Goal: Check status: Check status

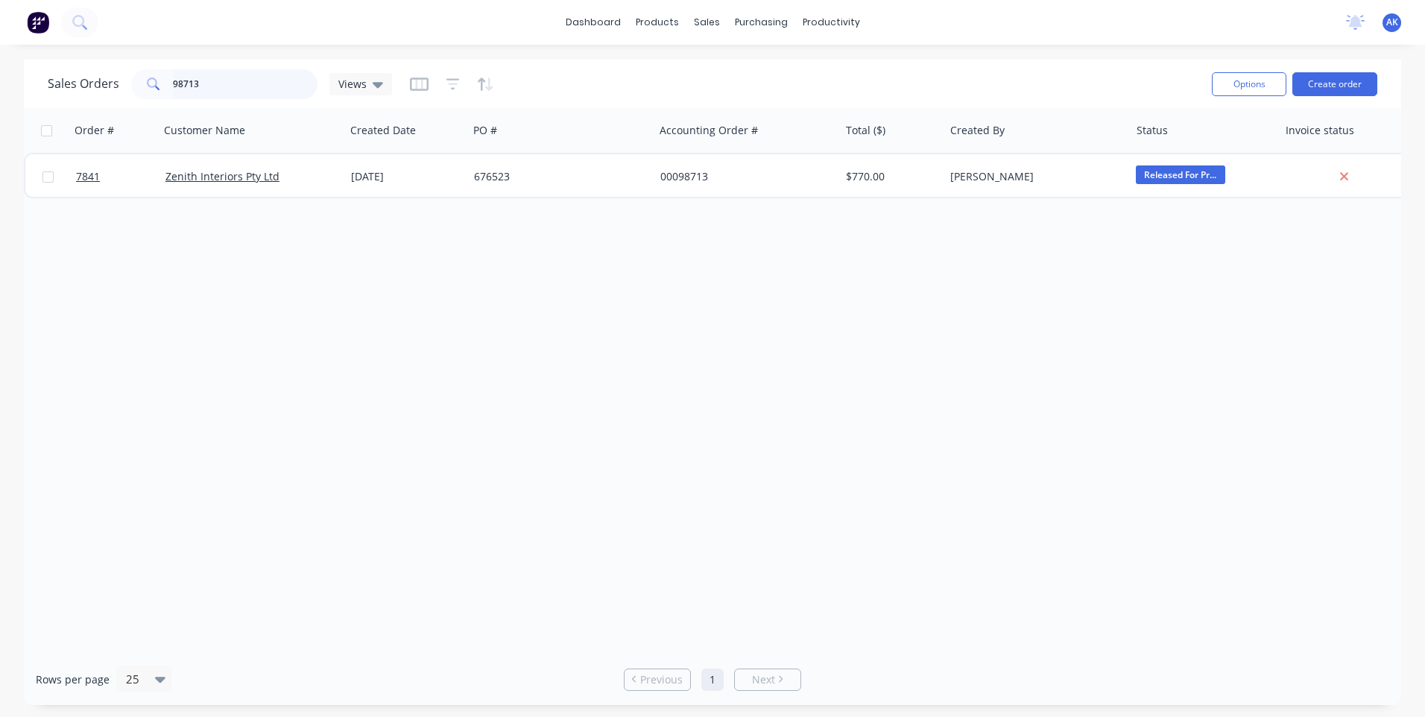
click at [226, 84] on input "98713" at bounding box center [245, 84] width 145 height 30
type input "98531"
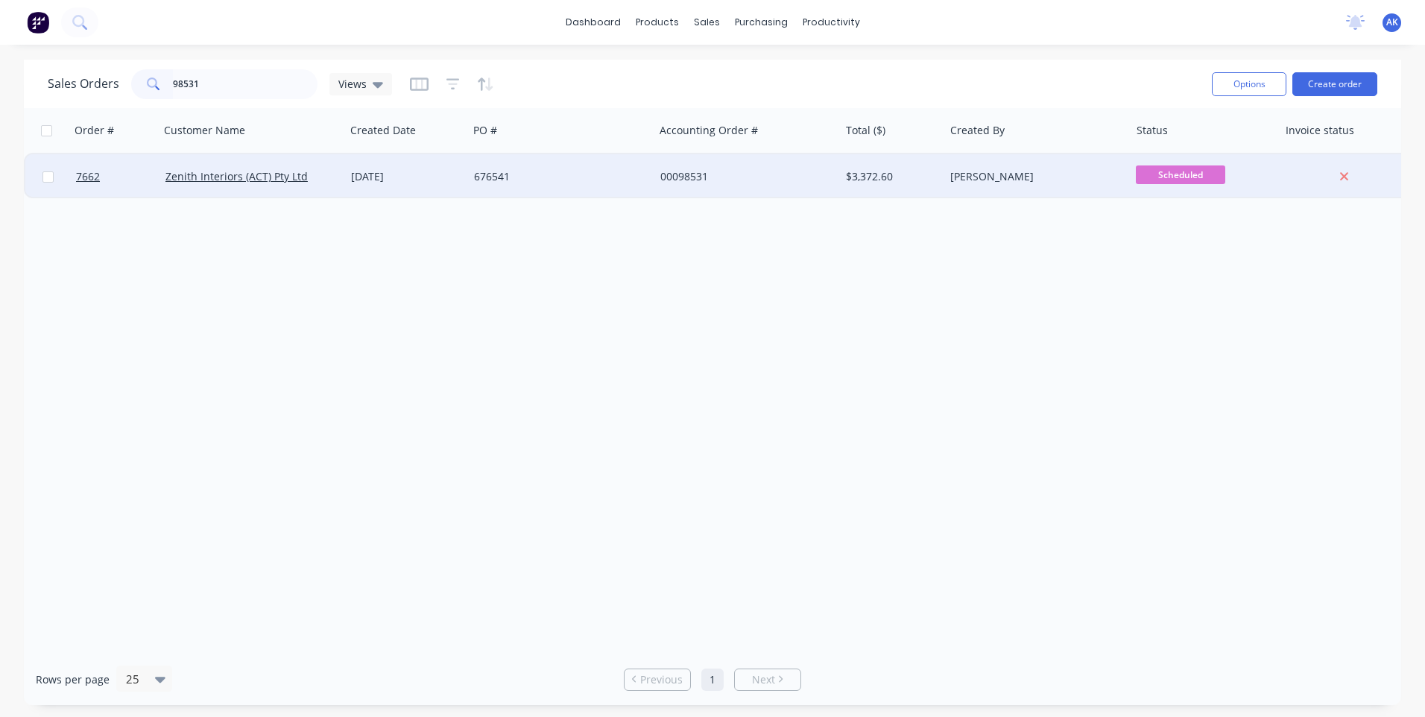
click at [432, 192] on div "[DATE]" at bounding box center [406, 176] width 123 height 45
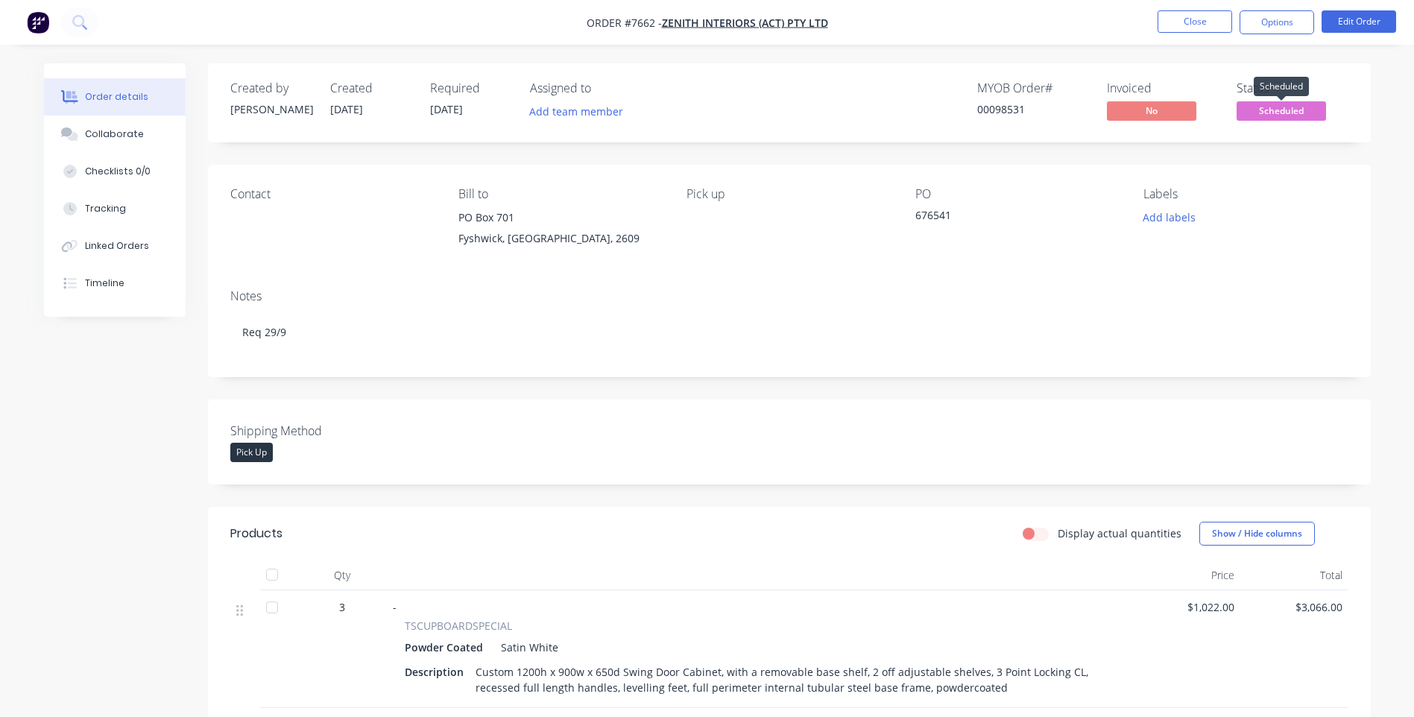
click at [1265, 112] on span "Scheduled" at bounding box center [1280, 110] width 89 height 19
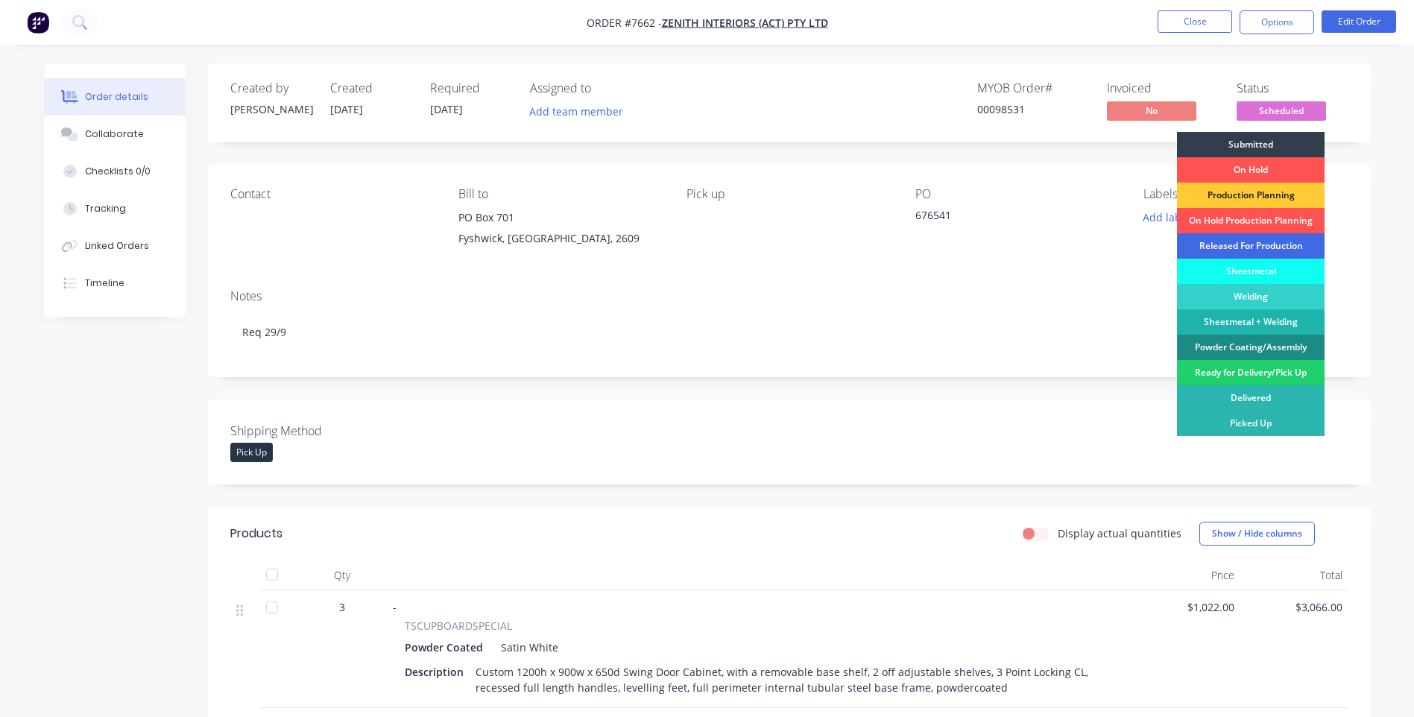
click at [1263, 244] on div "Released For Production" at bounding box center [1251, 245] width 148 height 25
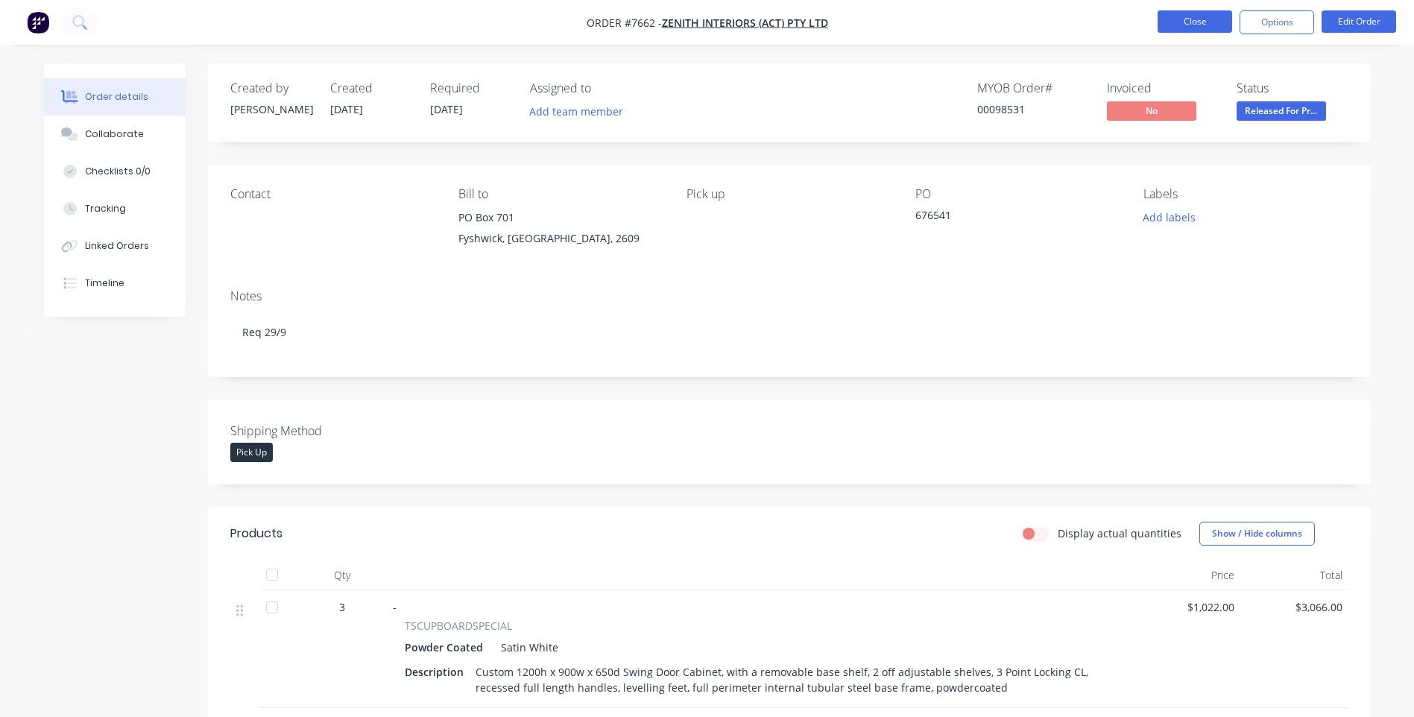
click at [1196, 13] on button "Close" at bounding box center [1194, 21] width 75 height 22
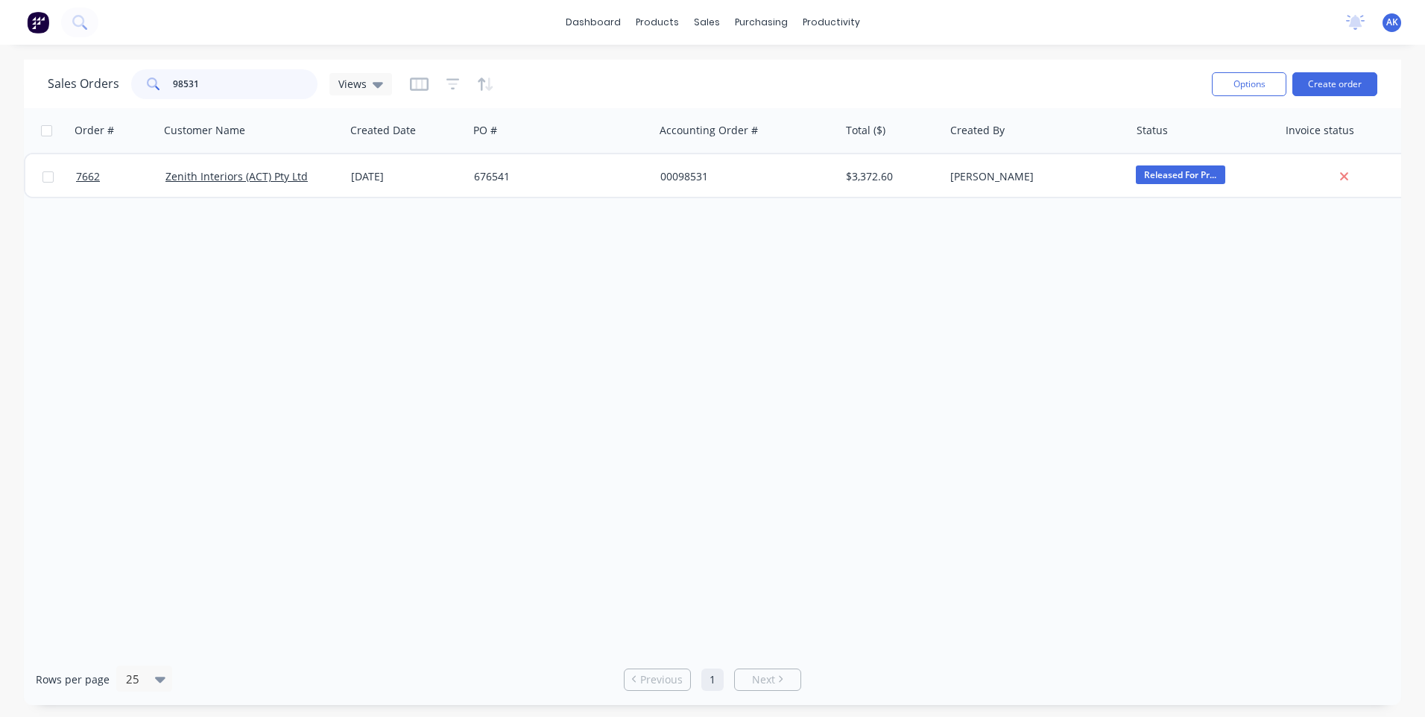
drag, startPoint x: 208, startPoint y: 78, endPoint x: 144, endPoint y: 103, distance: 68.9
click at [144, 103] on div "Sales Orders 98531 Views Options Create order" at bounding box center [712, 84] width 1377 height 48
click at [213, 82] on input "98531" at bounding box center [245, 84] width 145 height 30
drag, startPoint x: 213, startPoint y: 82, endPoint x: 203, endPoint y: 83, distance: 9.8
click at [206, 81] on input "98531" at bounding box center [245, 84] width 145 height 30
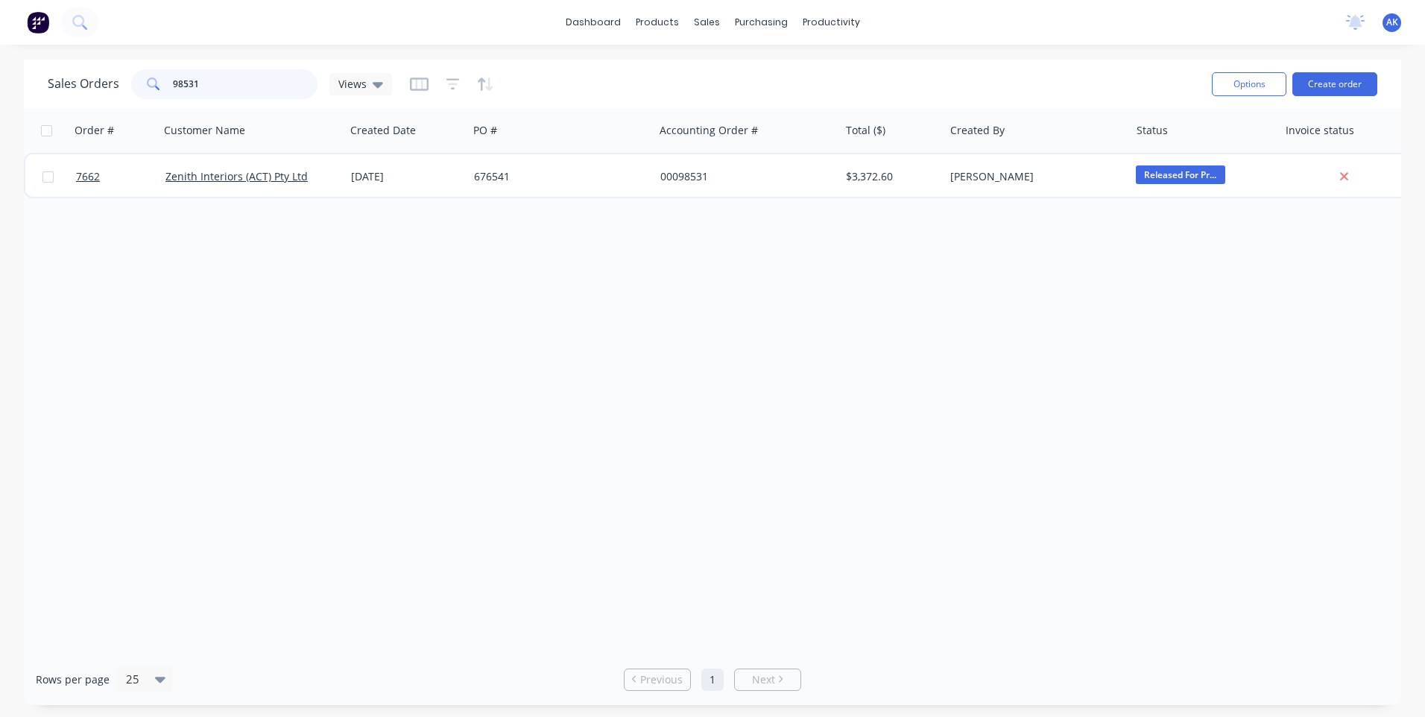
click at [203, 83] on input "98531" at bounding box center [245, 84] width 145 height 30
drag, startPoint x: 203, startPoint y: 83, endPoint x: 193, endPoint y: 86, distance: 10.9
click at [193, 86] on input "98531" at bounding box center [245, 84] width 145 height 30
click at [201, 85] on input "98531" at bounding box center [245, 84] width 145 height 30
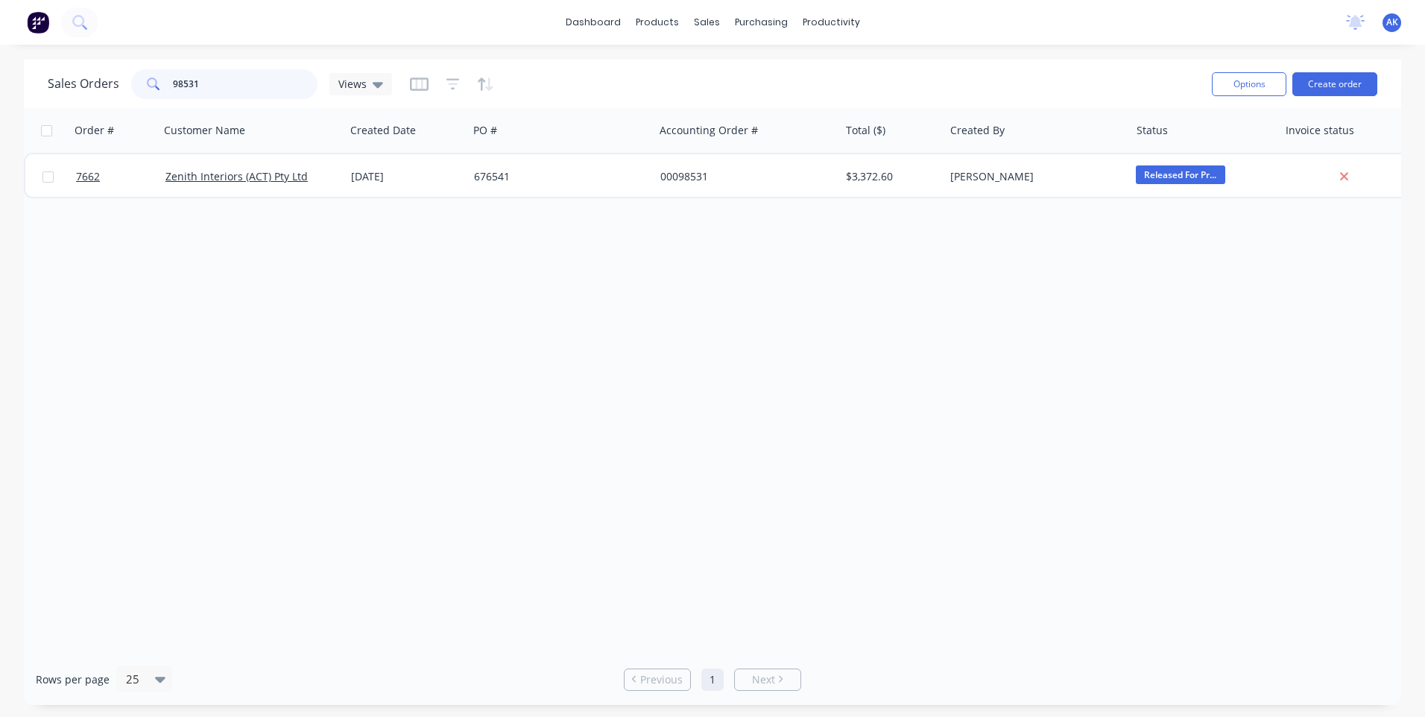
click at [201, 85] on input "98531" at bounding box center [245, 84] width 145 height 30
click at [203, 85] on input "98531" at bounding box center [245, 84] width 145 height 30
type input "98704"
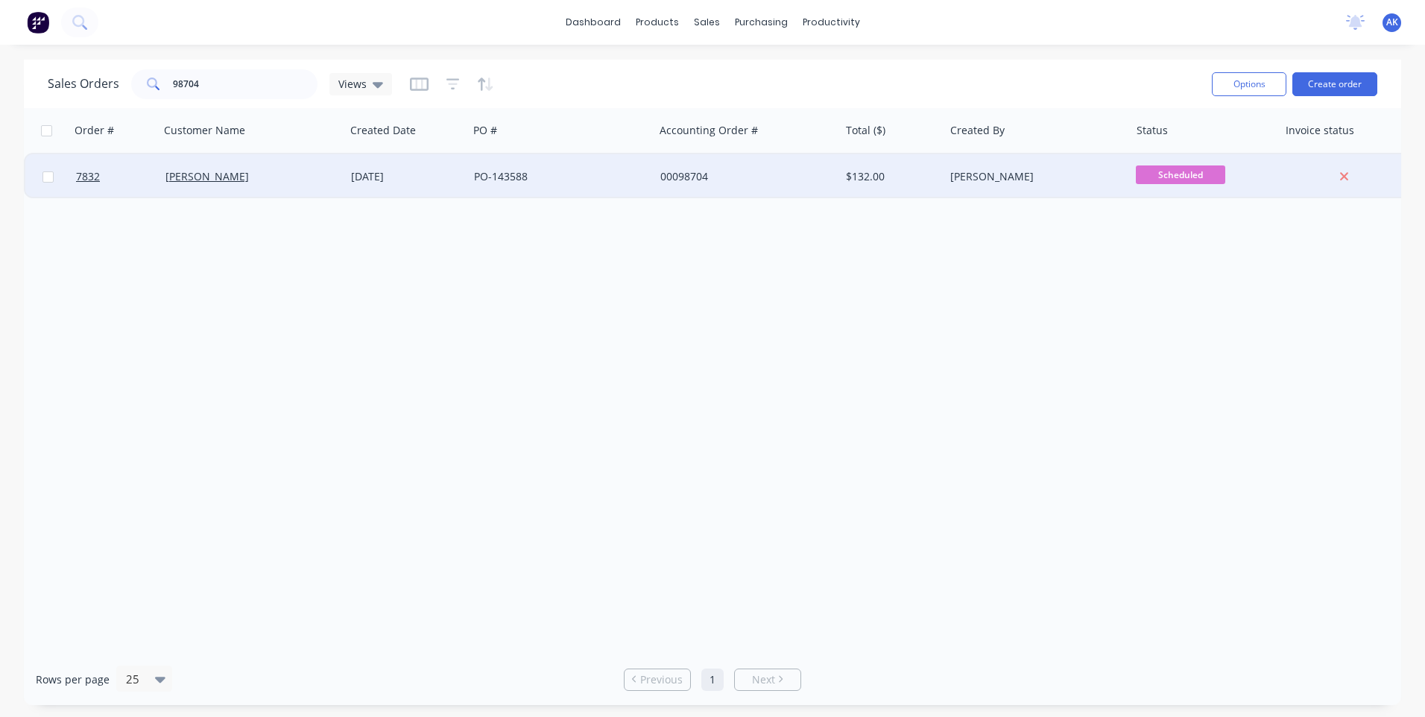
click at [503, 168] on div "PO-143588" at bounding box center [561, 176] width 186 height 45
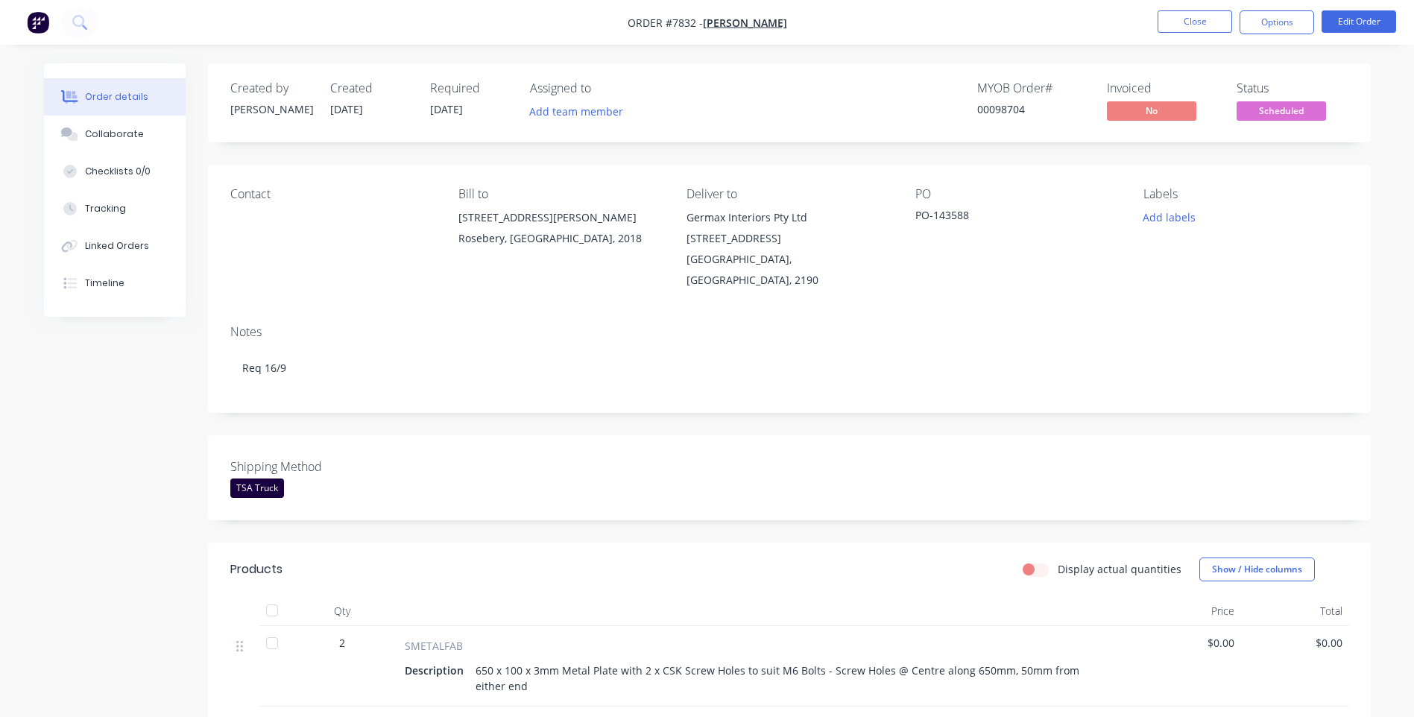
click at [1269, 109] on span "Scheduled" at bounding box center [1280, 110] width 89 height 19
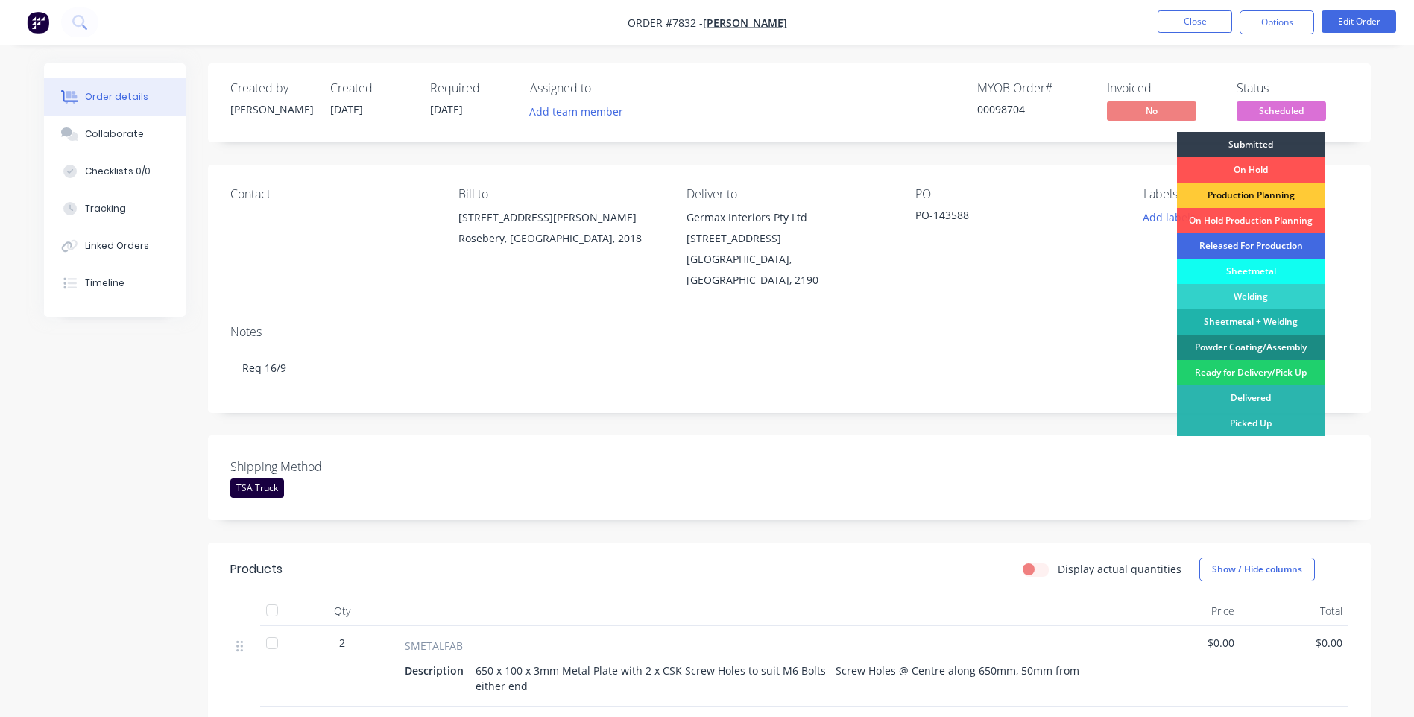
click at [1216, 241] on div "Released For Production" at bounding box center [1251, 245] width 148 height 25
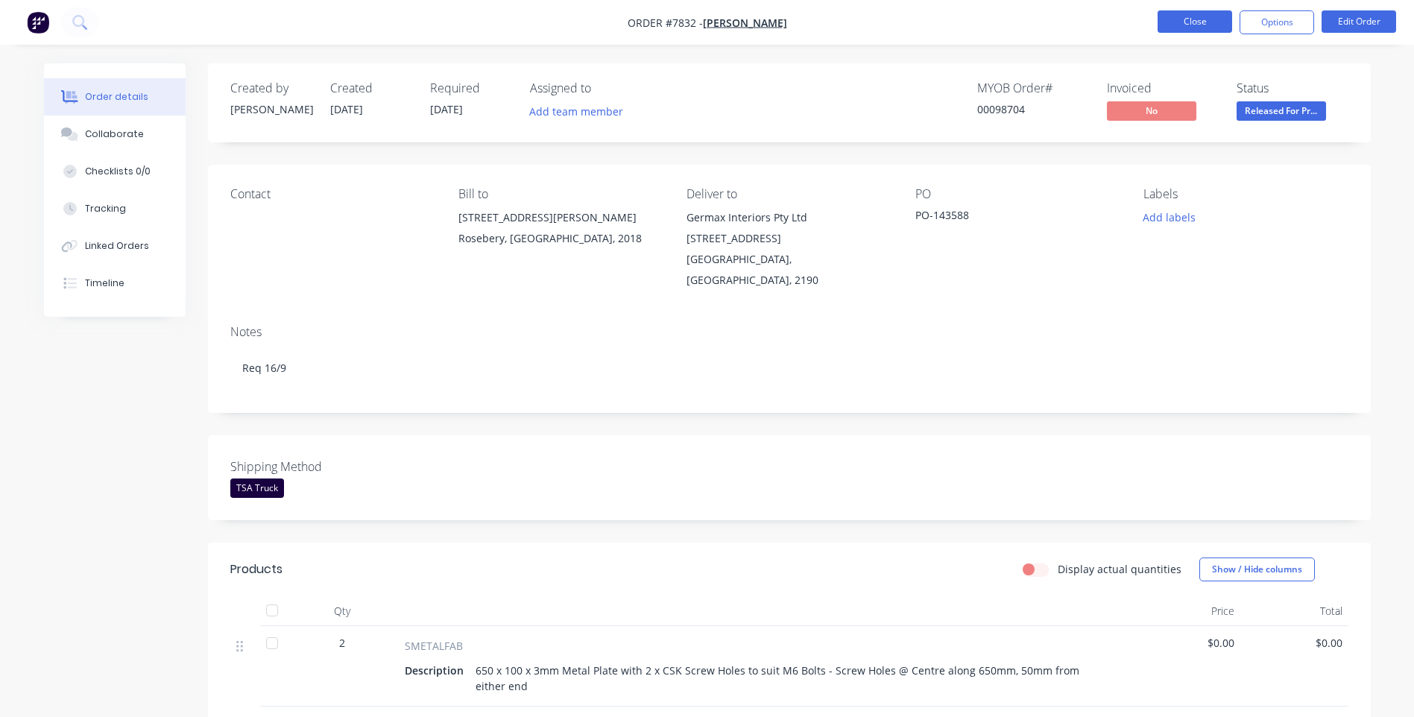
click at [1180, 22] on button "Close" at bounding box center [1194, 21] width 75 height 22
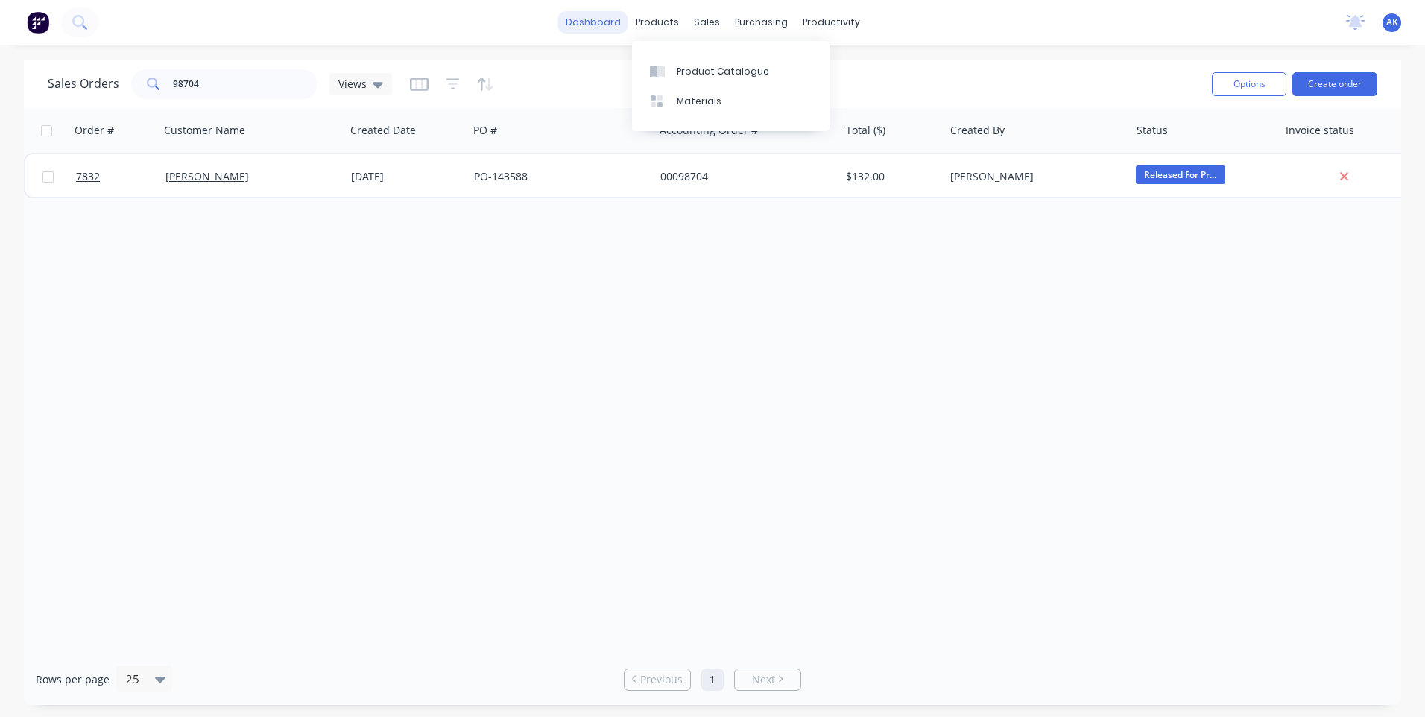
click at [612, 19] on link "dashboard" at bounding box center [593, 22] width 70 height 22
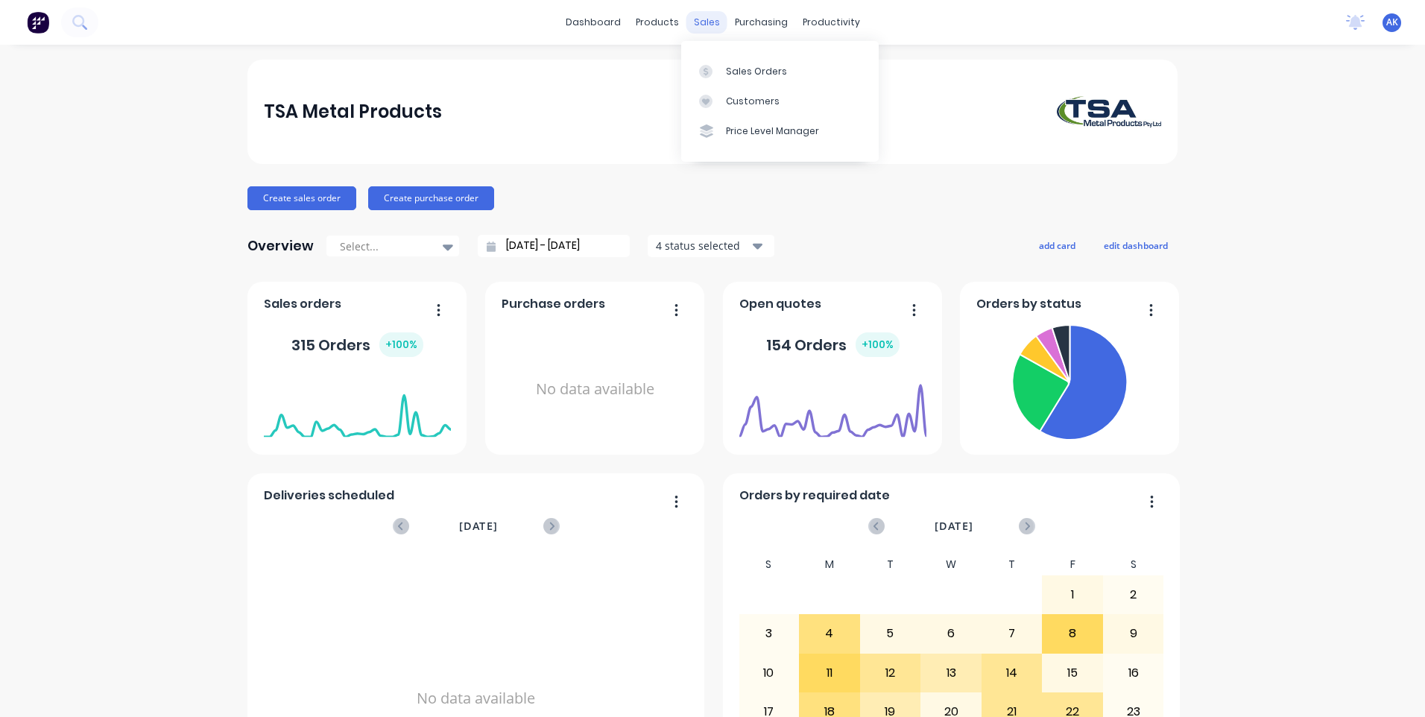
click at [697, 22] on div "sales" at bounding box center [706, 22] width 41 height 22
click at [744, 71] on div "Sales Orders" at bounding box center [756, 71] width 61 height 13
